Goal: Find specific page/section: Find specific page/section

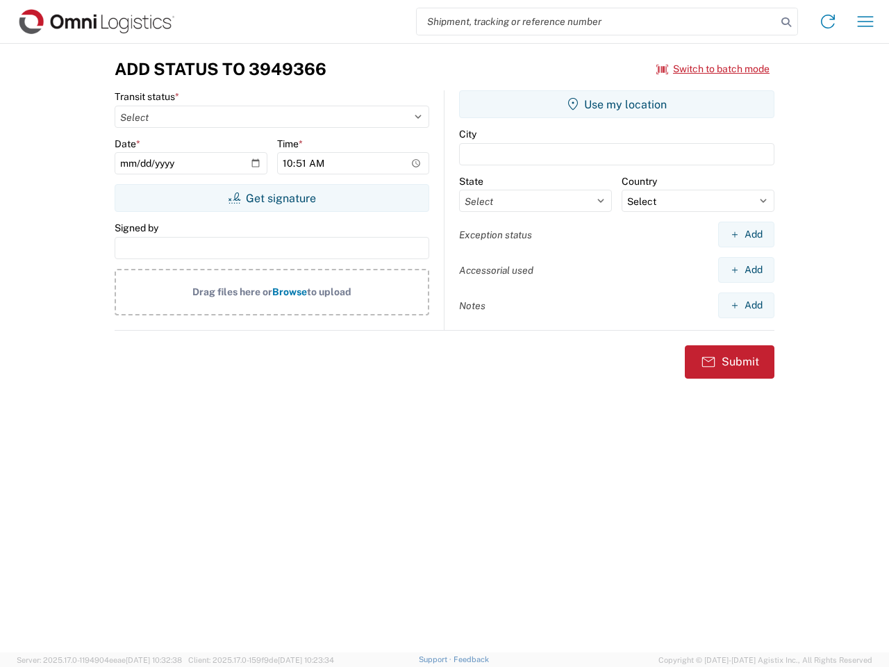
click at [597, 22] on input "search" at bounding box center [597, 21] width 360 height 26
click at [786, 22] on icon at bounding box center [785, 22] width 19 height 19
click at [828, 22] on icon at bounding box center [828, 21] width 22 height 22
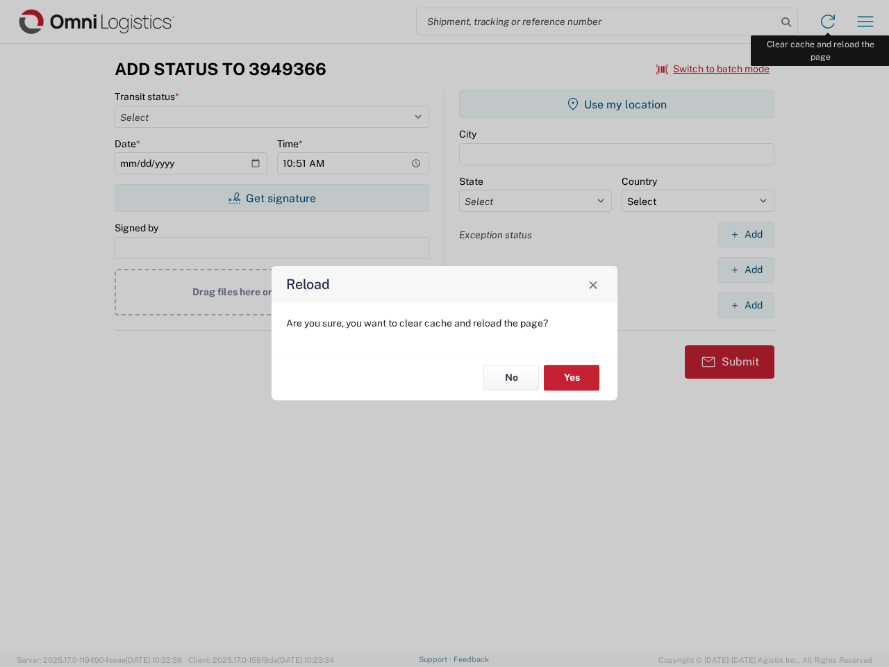
click at [865, 22] on div "Reload Are you sure, you want to clear cache and reload the page? No Yes" at bounding box center [444, 333] width 889 height 667
click at [713, 69] on div "Reload Are you sure, you want to clear cache and reload the page? No Yes" at bounding box center [444, 333] width 889 height 667
click at [272, 198] on div "Reload Are you sure, you want to clear cache and reload the page? No Yes" at bounding box center [444, 333] width 889 height 667
click at [617, 104] on div "Reload Are you sure, you want to clear cache and reload the page? No Yes" at bounding box center [444, 333] width 889 height 667
click at [746, 234] on div "Reload Are you sure, you want to clear cache and reload the page? No Yes" at bounding box center [444, 333] width 889 height 667
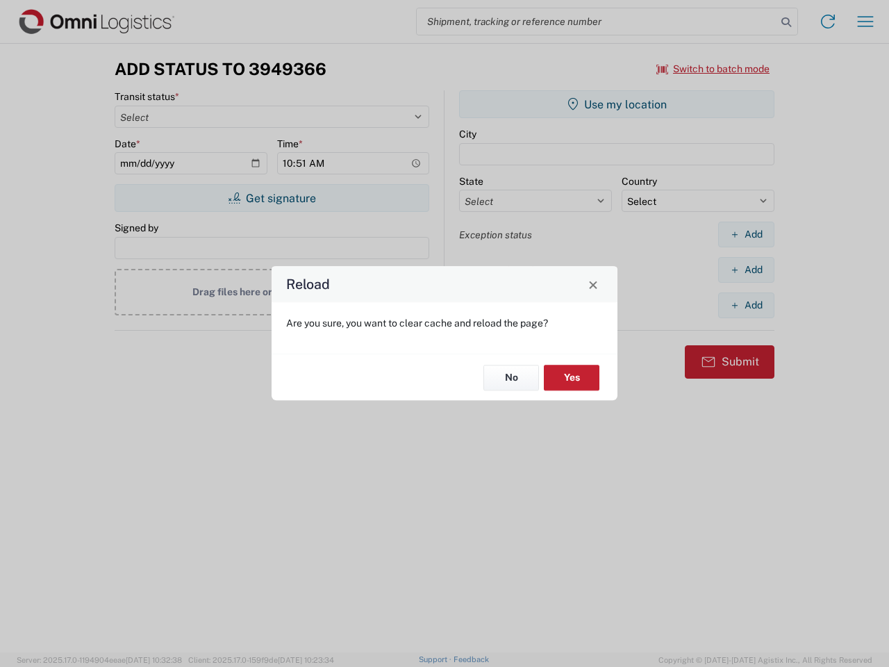
click at [746, 269] on div "Reload Are you sure, you want to clear cache and reload the page? No Yes" at bounding box center [444, 333] width 889 height 667
click at [746, 305] on div "Reload Are you sure, you want to clear cache and reload the page? No Yes" at bounding box center [444, 333] width 889 height 667
